Goal: Leave review/rating: Leave review/rating

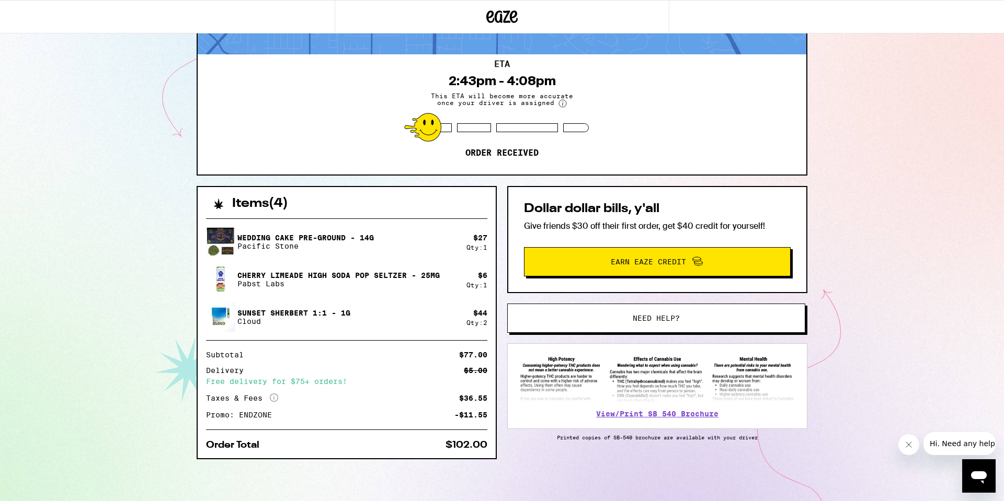
scroll to position [77, 0]
click at [100, 227] on div "945 S Shasta St West Covina 91791 ETA 2:43pm - 4:08pm This ETA will become more…" at bounding box center [502, 212] width 1004 height 578
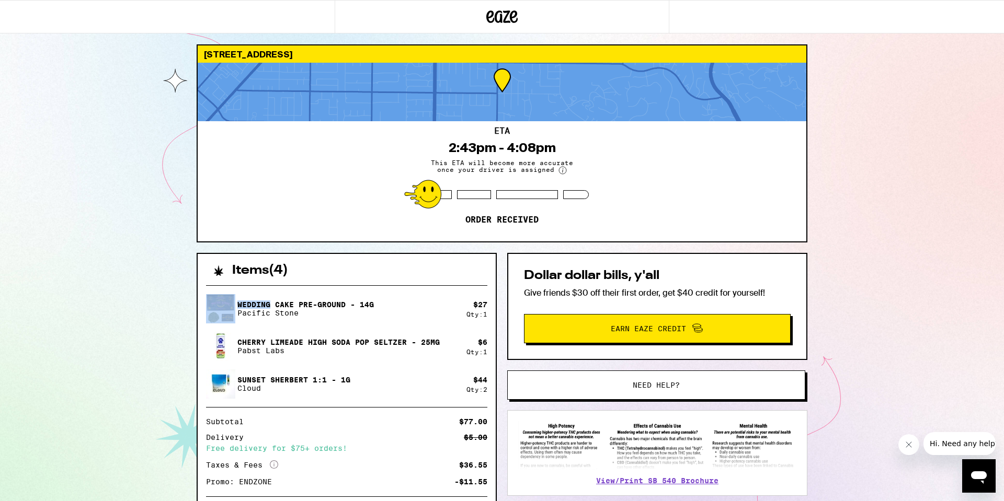
scroll to position [0, 0]
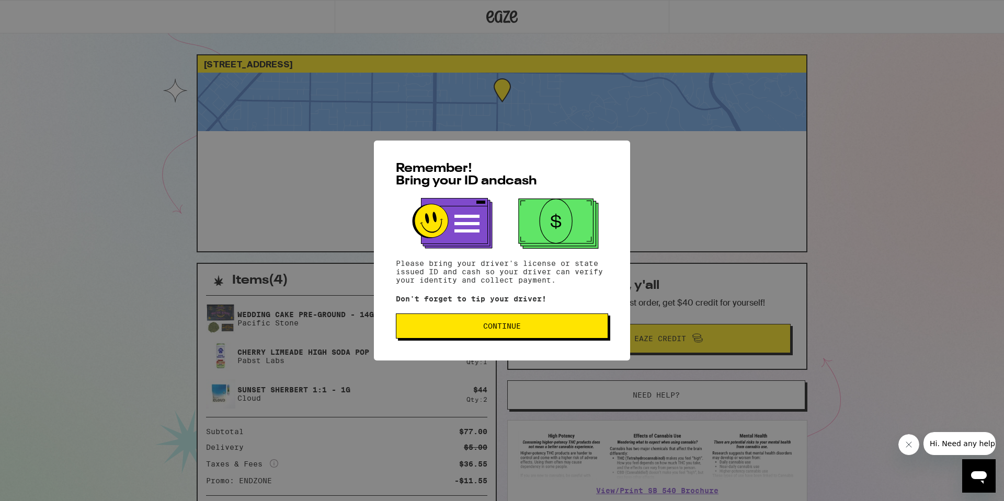
click at [475, 326] on span "Continue" at bounding box center [502, 326] width 195 height 7
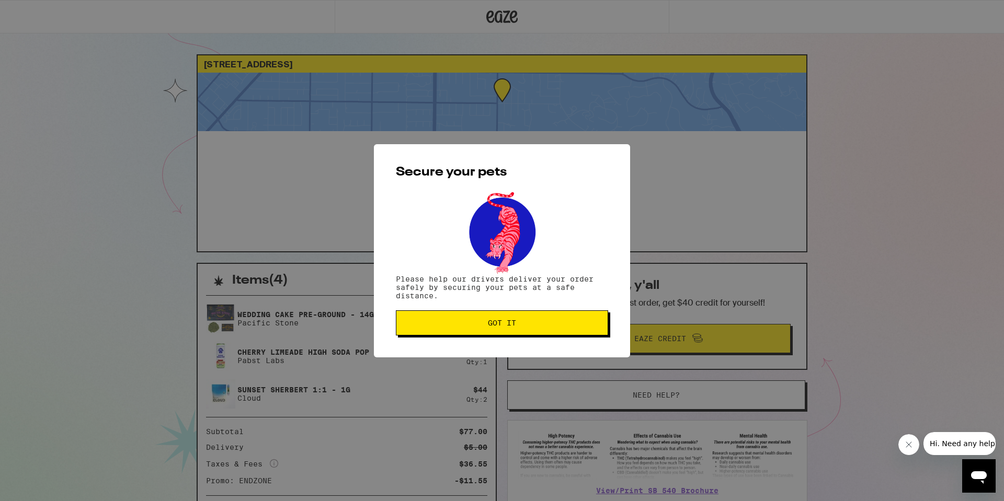
click at [475, 326] on span "Got it" at bounding box center [502, 322] width 195 height 7
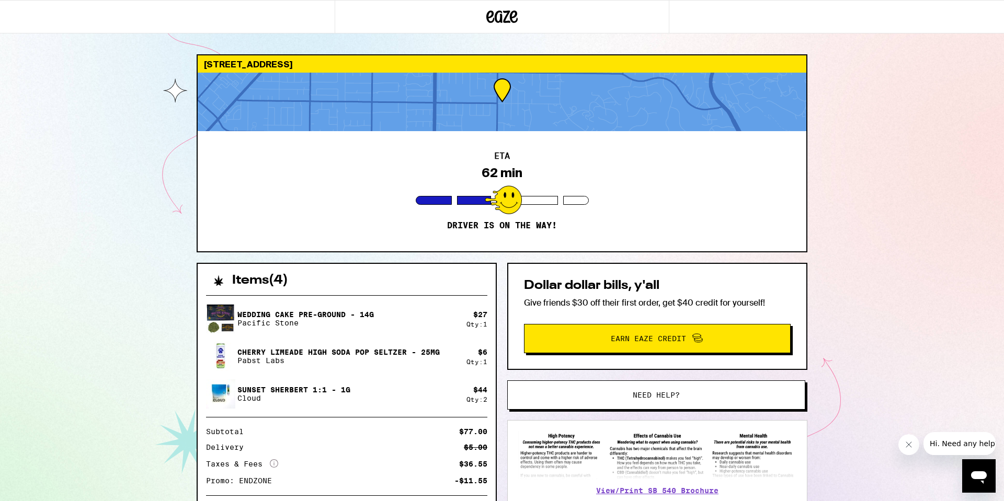
click at [54, 414] on div "945 S Shasta St West Covina 91791 ETA 62 min Driver is on the way! Items ( 4 ) …" at bounding box center [502, 285] width 1004 height 570
drag, startPoint x: 308, startPoint y: 423, endPoint x: 51, endPoint y: 315, distance: 278.6
click at [46, 321] on div "945 S Shasta St West Covina 91791 ETA 62 min Driver is on the way! Items ( 4 ) …" at bounding box center [502, 285] width 1004 height 570
click at [506, 24] on icon at bounding box center [501, 16] width 31 height 19
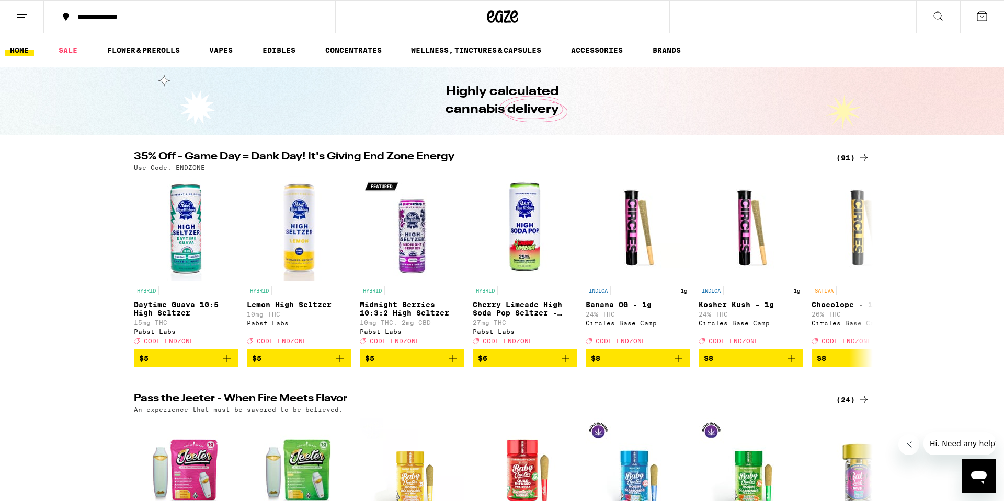
click at [24, 11] on icon at bounding box center [22, 16] width 13 height 13
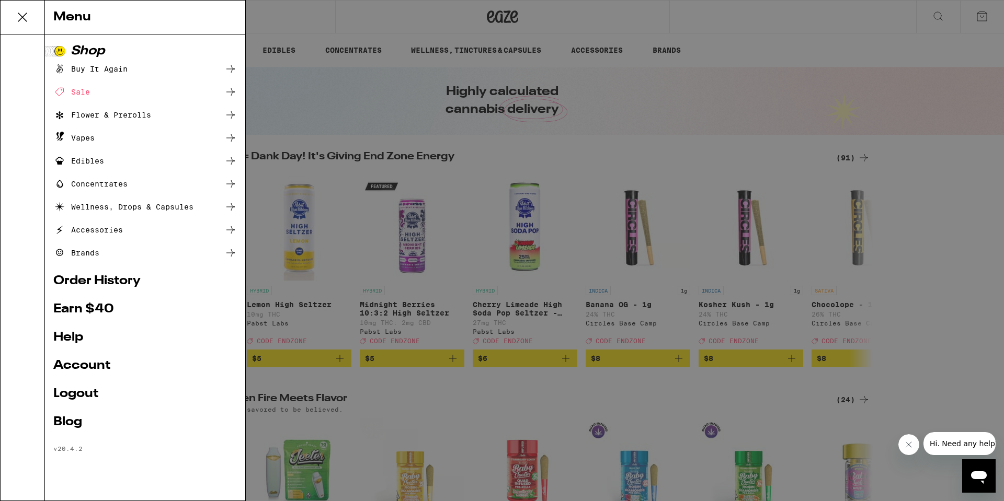
click at [80, 364] on link "Account" at bounding box center [145, 366] width 184 height 13
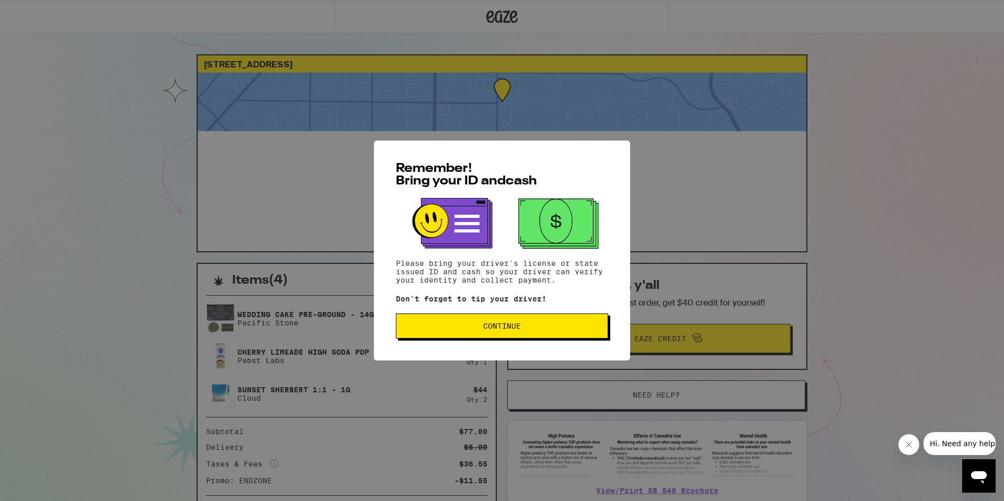
click at [504, 326] on span "Continue" at bounding box center [502, 326] width 38 height 7
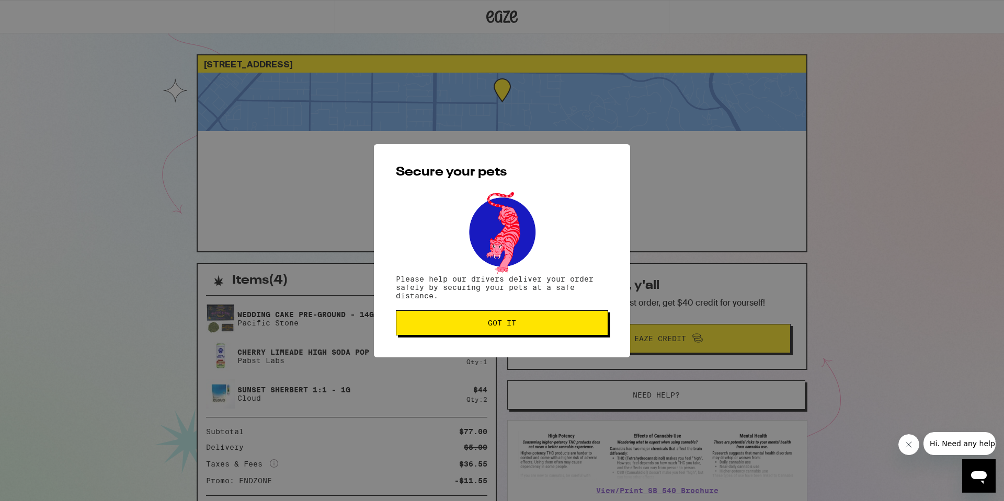
click at [504, 326] on span "Got it" at bounding box center [502, 322] width 28 height 7
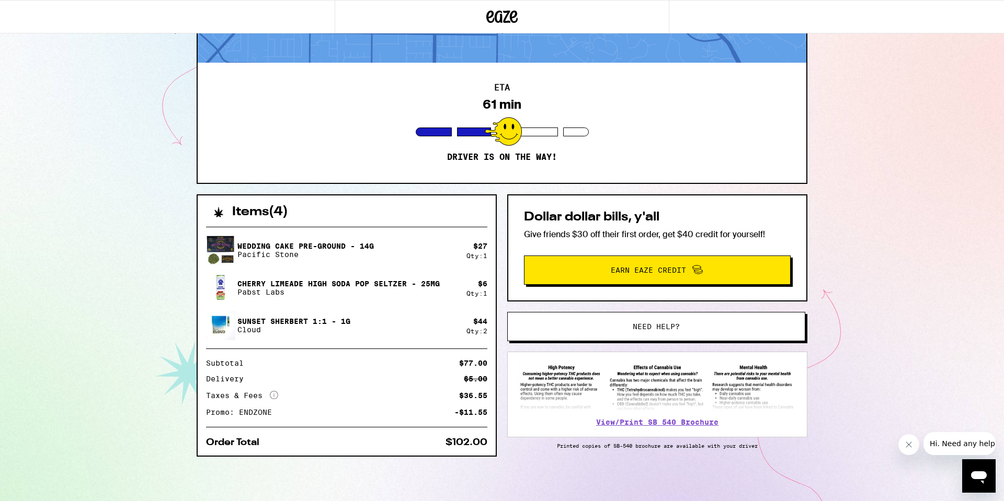
scroll to position [71, 0]
click at [878, 327] on div "945 S Shasta St West Covina 91791 ETA 31 min Driver is on the way! Items ( 4 ) …" at bounding box center [502, 217] width 1004 height 570
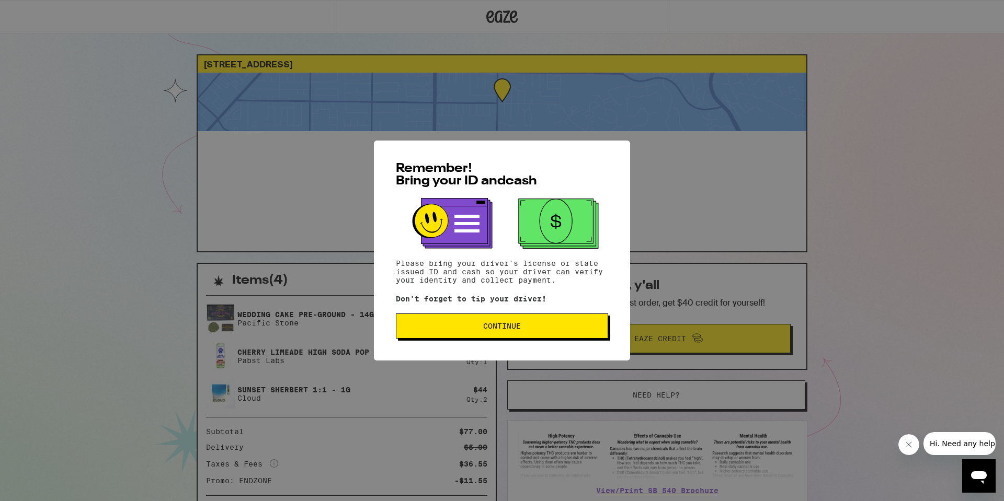
click at [461, 323] on button "Continue" at bounding box center [502, 326] width 212 height 25
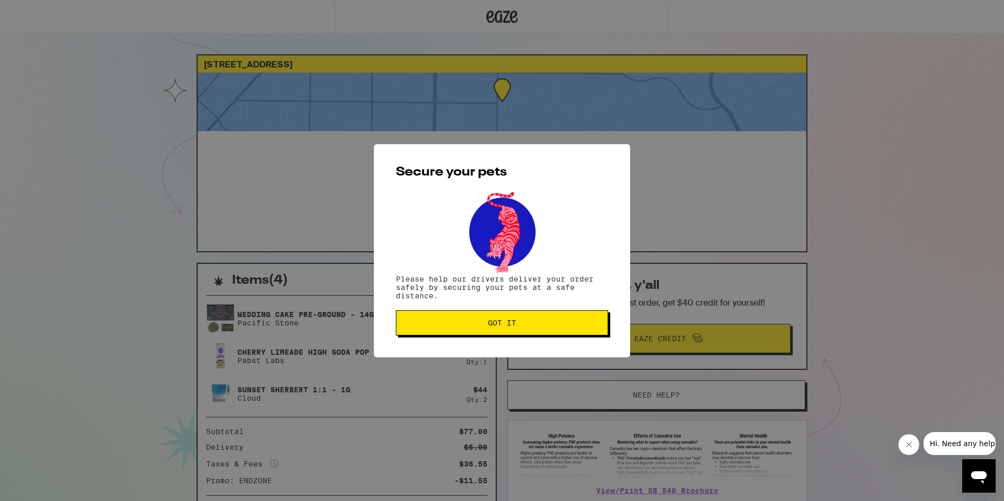
click at [461, 323] on span "Got it" at bounding box center [502, 322] width 195 height 7
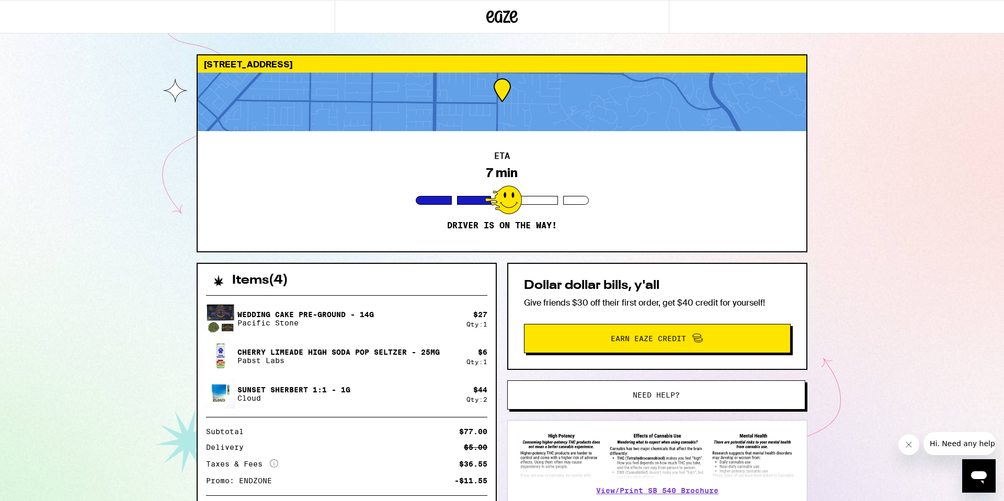
click at [112, 236] on div "945 S Shasta St West Covina 91791 ETA 7 min Driver is on the way! Items ( 4 ) W…" at bounding box center [502, 285] width 1004 height 570
drag, startPoint x: 112, startPoint y: 236, endPoint x: 118, endPoint y: 235, distance: 5.8
click at [114, 235] on div "945 S Shasta St West Covina 91791 ETA 7 min Driver is on the way! Items ( 4 ) W…" at bounding box center [502, 285] width 1004 height 570
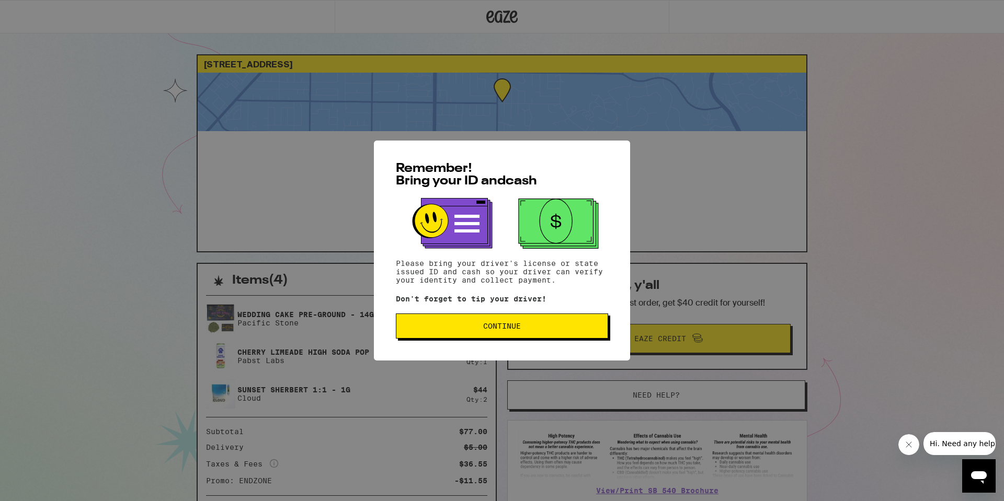
click at [458, 333] on button "Continue" at bounding box center [502, 326] width 212 height 25
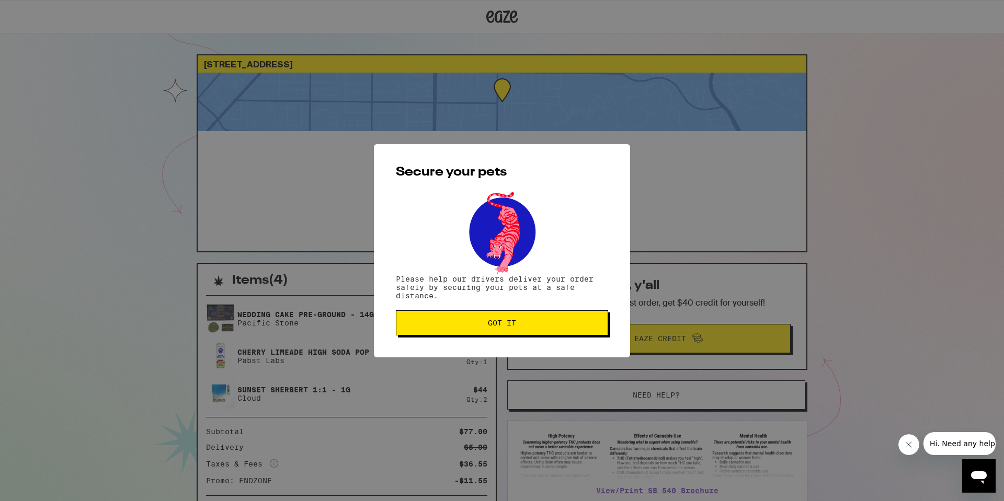
click at [459, 331] on button "Got it" at bounding box center [502, 323] width 212 height 25
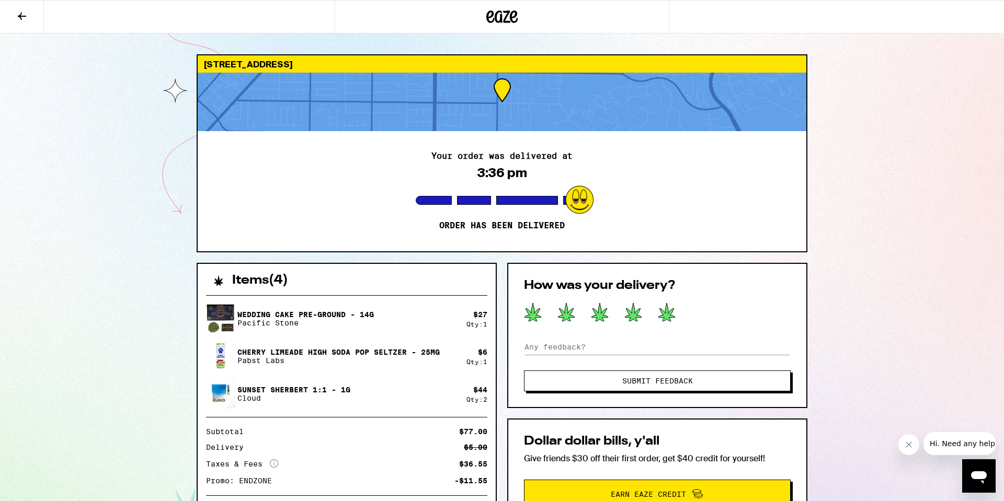
click at [674, 311] on icon at bounding box center [667, 312] width 18 height 19
click at [668, 387] on button "Submit Feedback" at bounding box center [657, 381] width 267 height 21
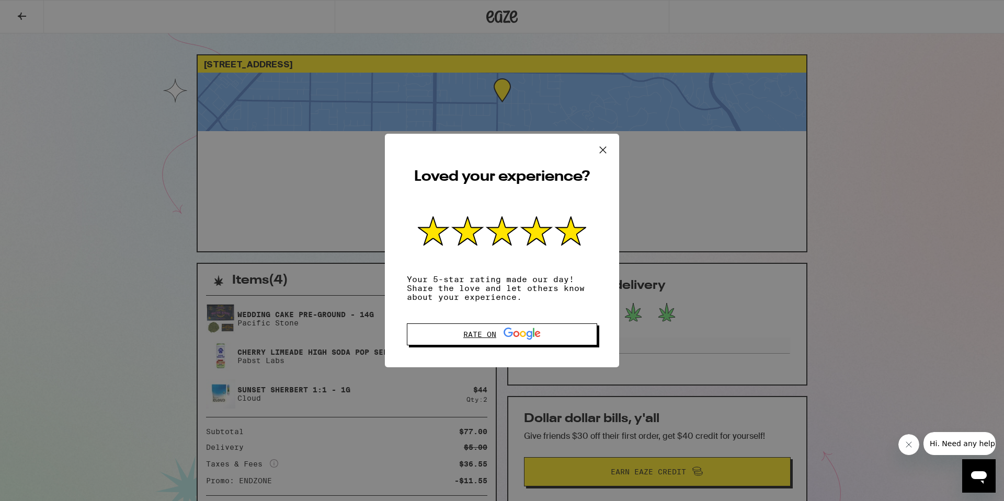
click at [499, 338] on div "Rate on" at bounding box center [501, 335] width 77 height 14
click at [569, 227] on icon at bounding box center [571, 231] width 30 height 28
click at [600, 148] on icon at bounding box center [603, 150] width 16 height 16
